Goal: Check status: Check status

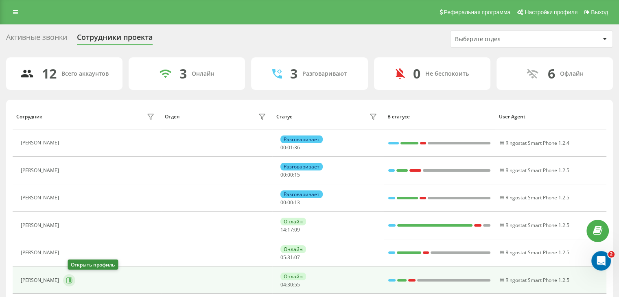
click at [71, 280] on icon at bounding box center [70, 280] width 2 height 4
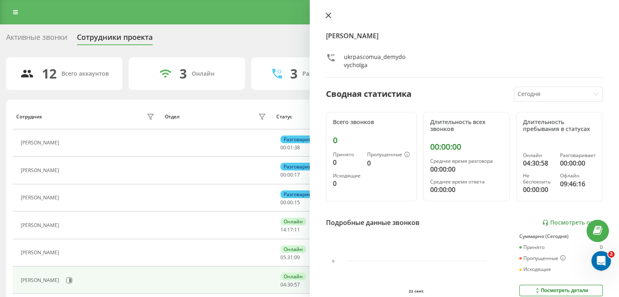
click at [325, 18] on icon at bounding box center [328, 16] width 6 height 6
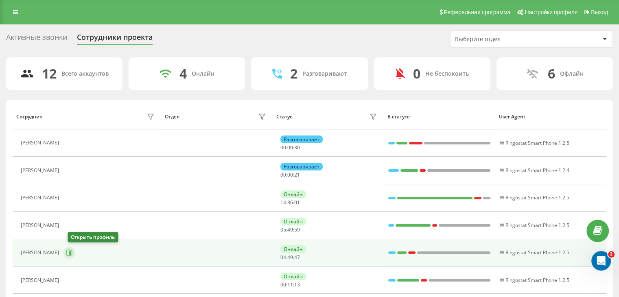
click at [72, 250] on icon at bounding box center [69, 252] width 7 height 7
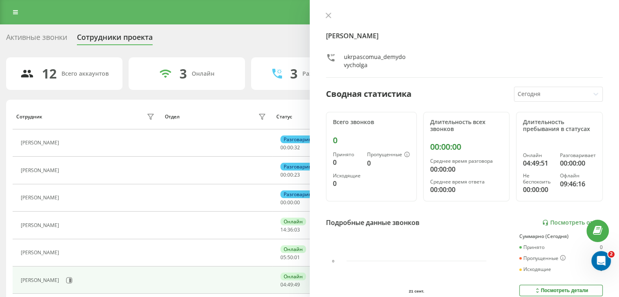
click at [326, 18] on button at bounding box center [328, 16] width 11 height 8
